Goal: Find specific fact: Find specific fact

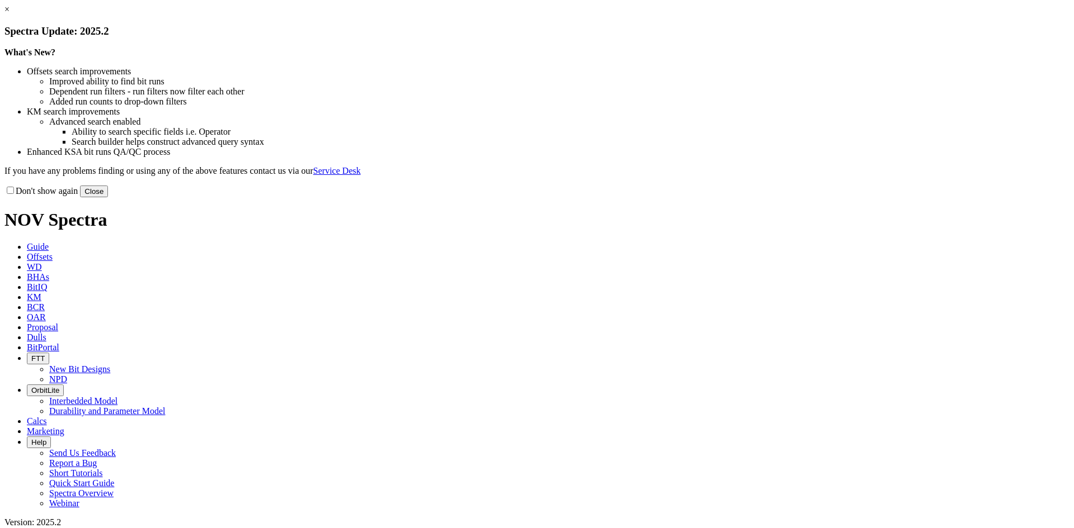
click at [10, 14] on link "×" at bounding box center [6, 9] width 5 height 10
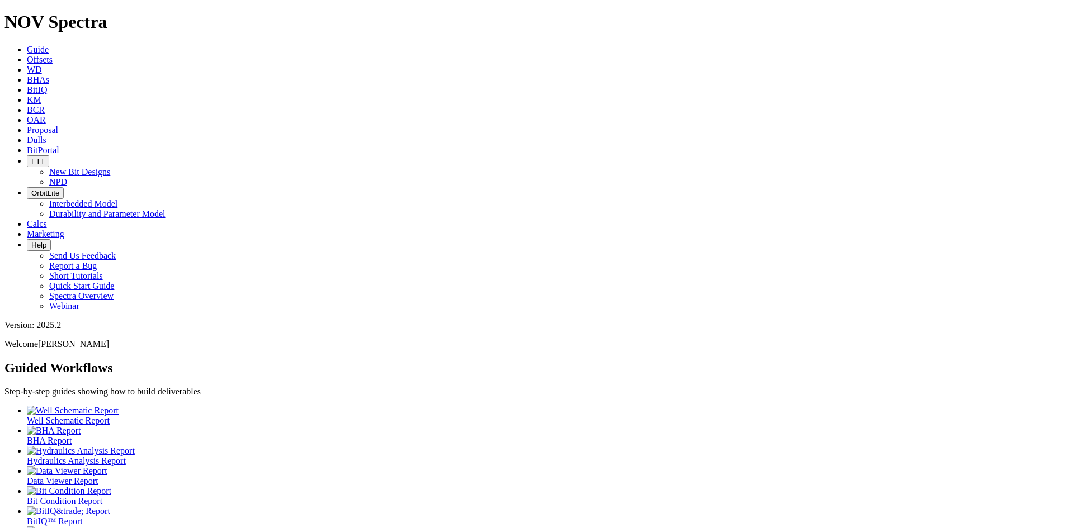
click at [46, 135] on link "Dulls" at bounding box center [37, 140] width 20 height 10
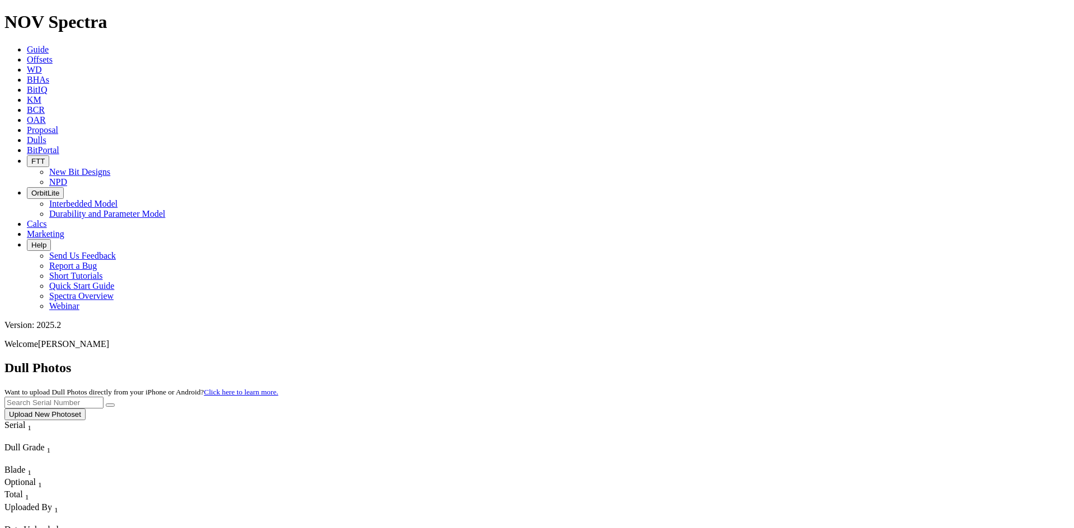
click at [103, 397] on input "text" at bounding box center [53, 403] width 99 height 12
type input "A319462"
click at [115, 404] on button "submit" at bounding box center [110, 405] width 9 height 3
